Goal: Information Seeking & Learning: Understand process/instructions

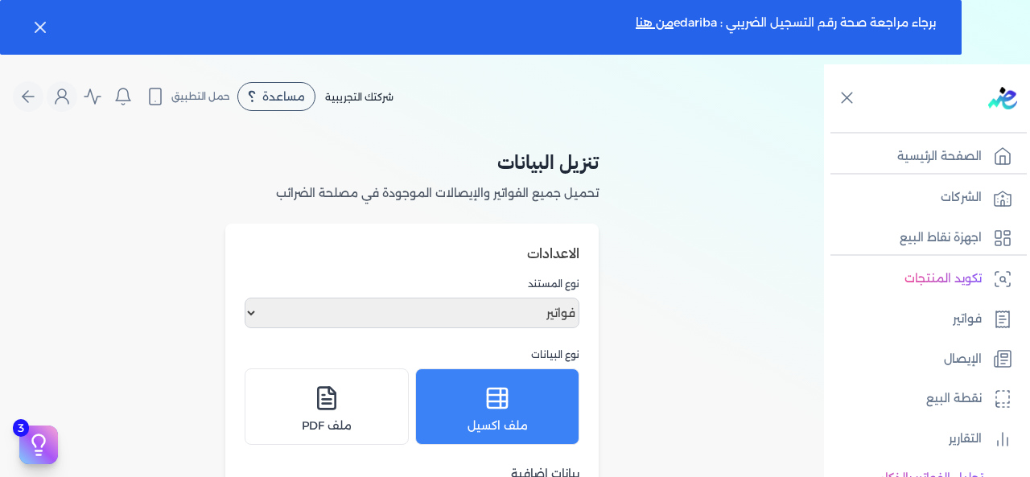
select select "invoices"
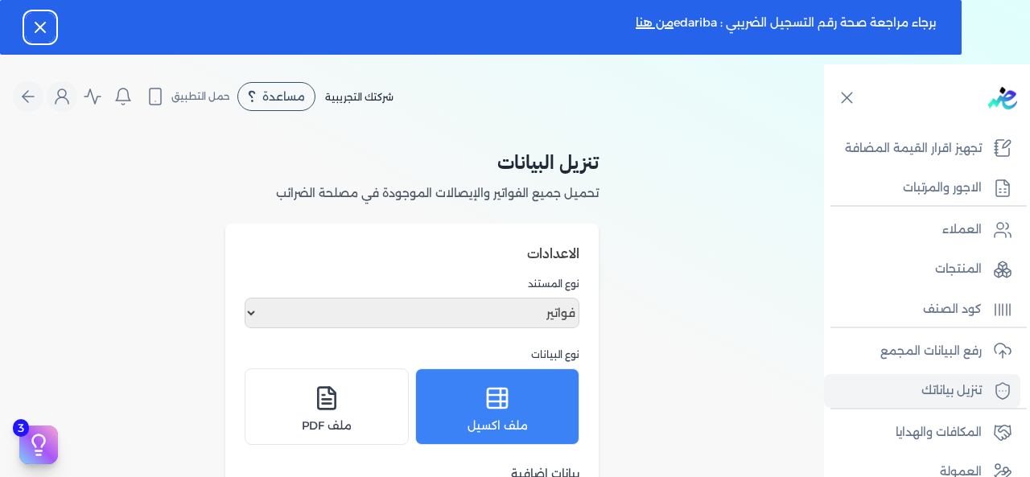
click at [40, 21] on icon "button" at bounding box center [40, 27] width 19 height 19
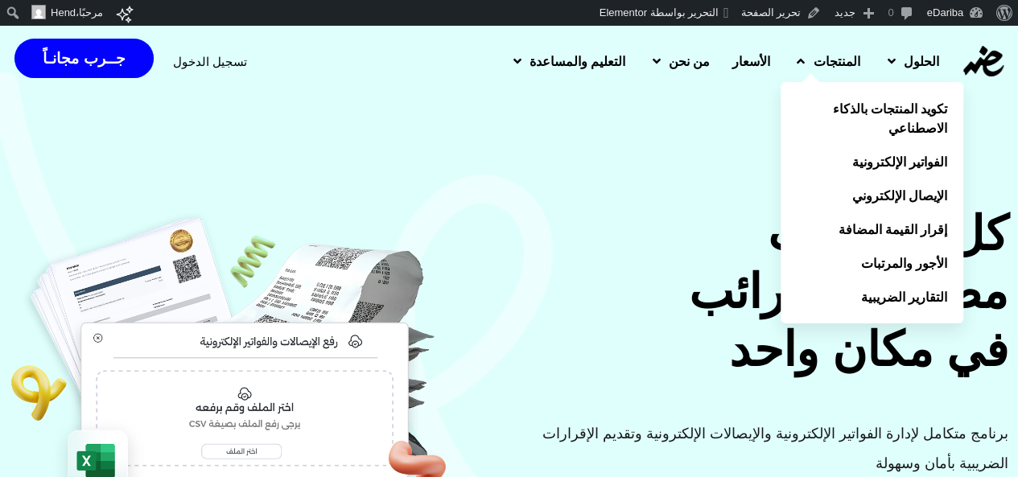
click at [821, 63] on span "المنتجات" at bounding box center [836, 61] width 47 height 19
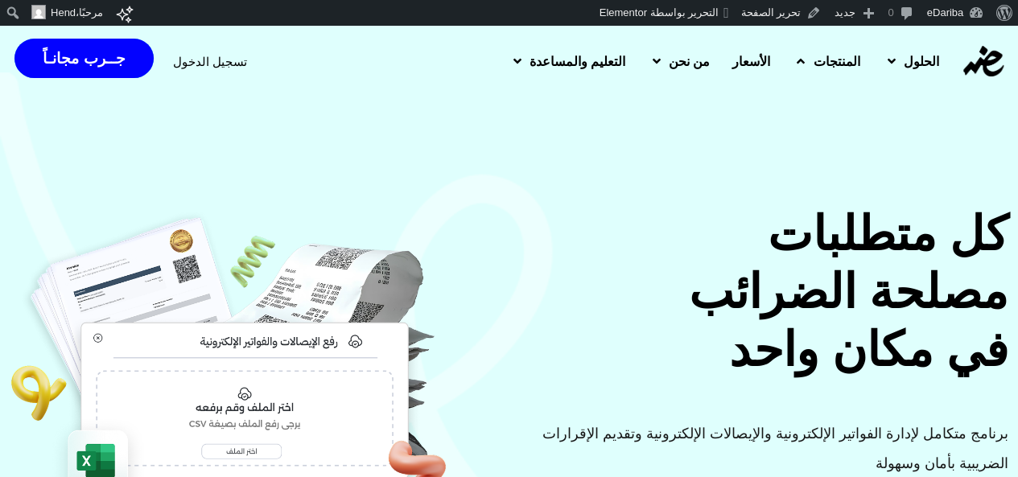
click at [798, 60] on link "المنتجات" at bounding box center [826, 61] width 90 height 42
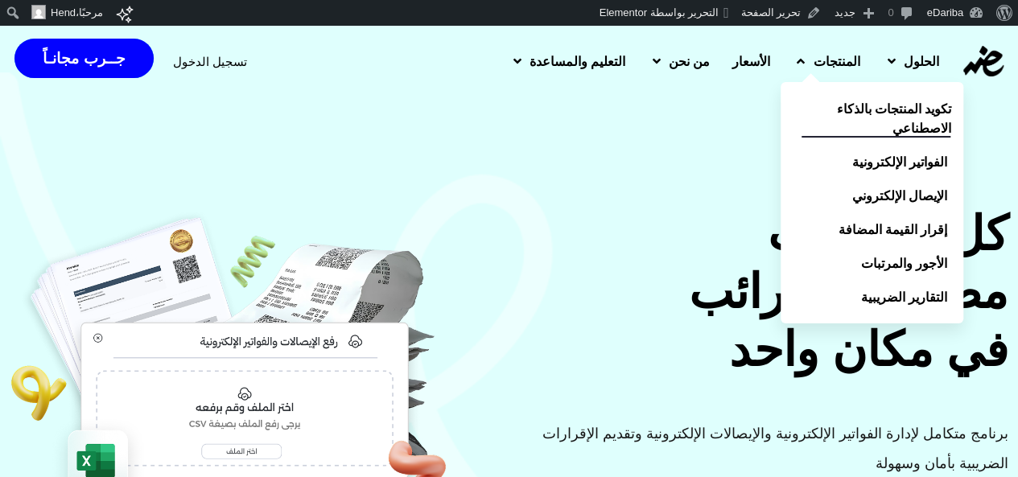
click at [847, 109] on span "تكويد المنتجات بالذكاء الاصطناعي" at bounding box center [876, 118] width 149 height 39
click at [885, 134] on span "تكويد المنتجات بالذكاء الاصطناعي" at bounding box center [876, 118] width 149 height 39
click at [885, 125] on span "تكويد المنتجات بالذكاء الاصطناعي" at bounding box center [876, 118] width 149 height 39
click at [827, 81] on link "المنتجات" at bounding box center [826, 61] width 90 height 42
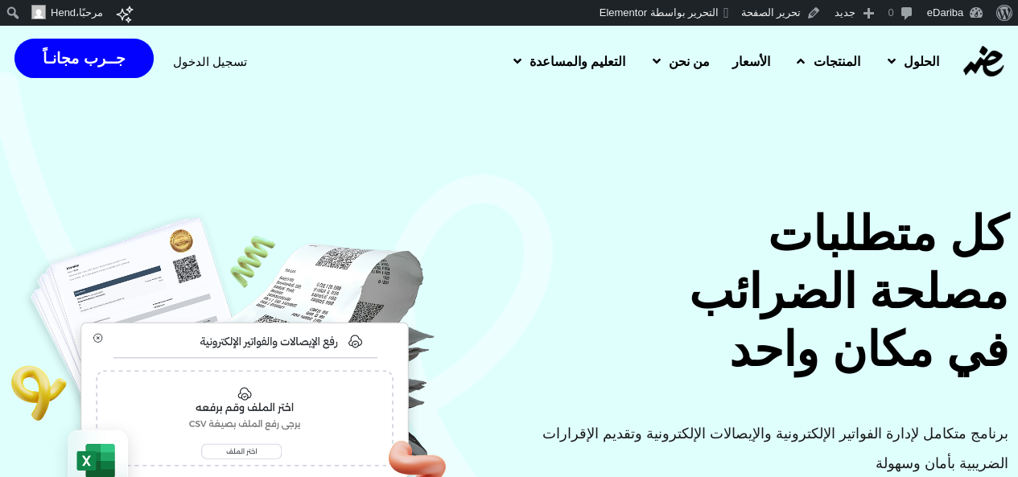
click at [814, 52] on span "المنتجات" at bounding box center [836, 61] width 47 height 19
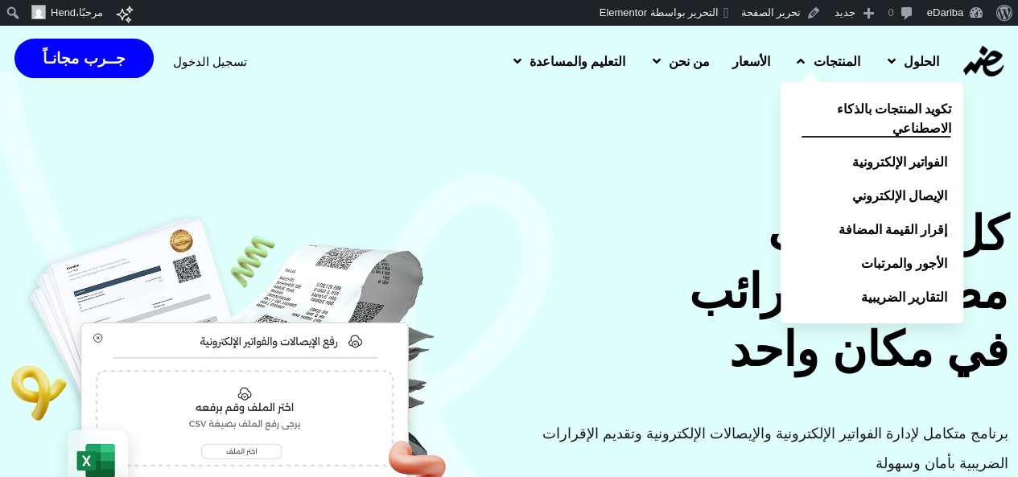
click at [851, 113] on span "تكويد المنتجات بالذكاء الاصطناعي" at bounding box center [876, 118] width 149 height 39
click at [862, 126] on span "تكويد المنتجات بالذكاء الاصطناعي" at bounding box center [876, 118] width 149 height 39
click at [902, 126] on span "تكويد المنتجات بالذكاء الاصطناعي" at bounding box center [876, 118] width 149 height 39
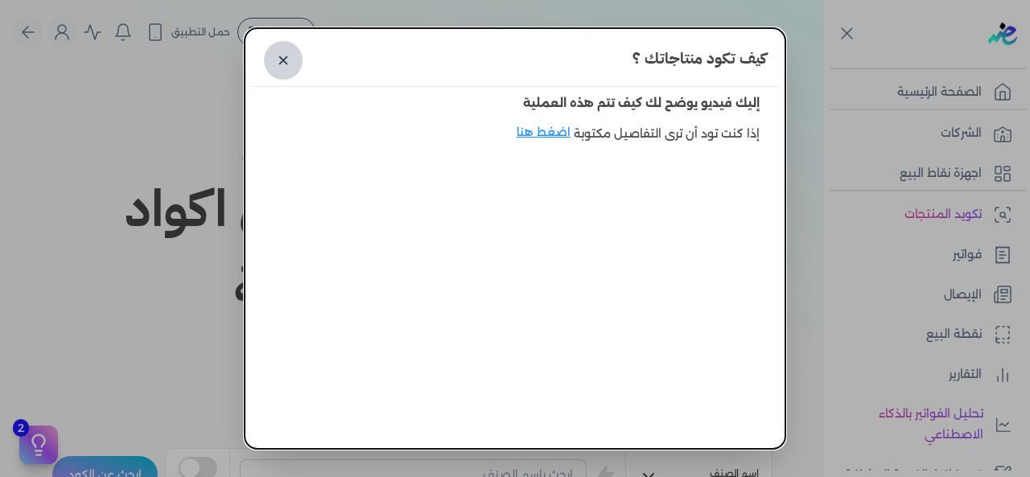
click at [300, 68] on link "✕" at bounding box center [283, 60] width 39 height 39
